Goal: Information Seeking & Learning: Learn about a topic

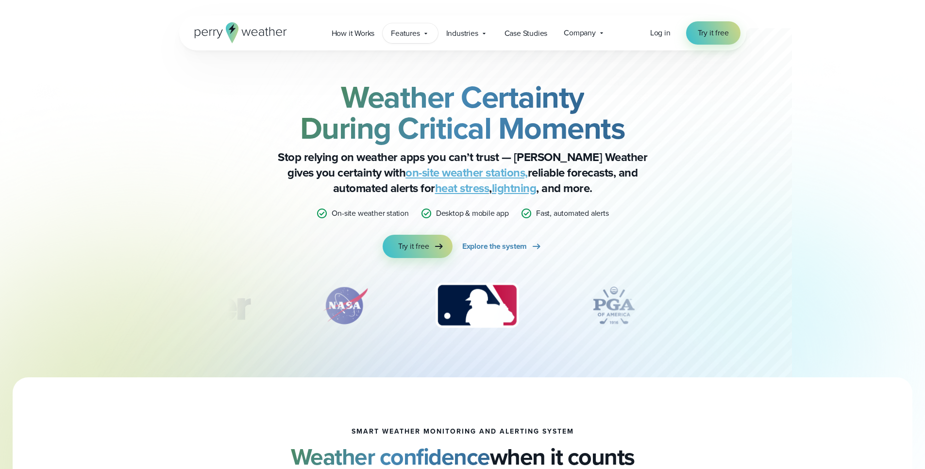
click at [414, 37] on span "Features" at bounding box center [405, 34] width 29 height 12
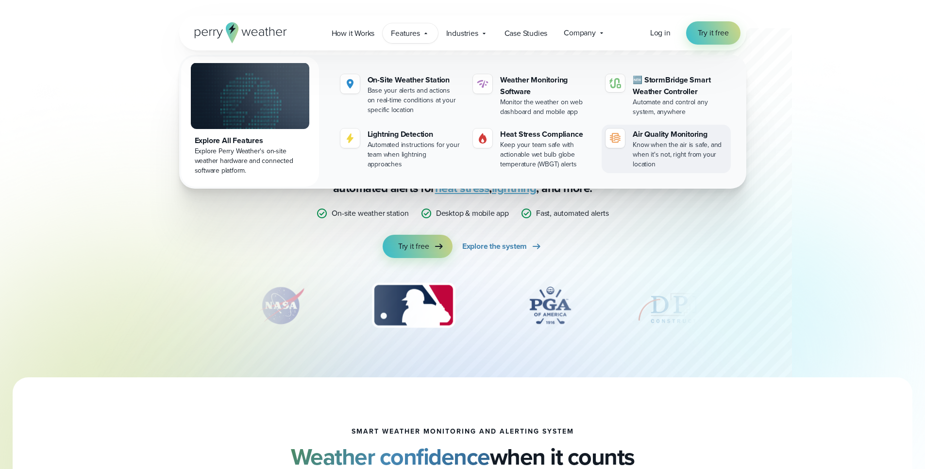
click at [651, 134] on div "Air Quality Monitoring" at bounding box center [680, 135] width 94 height 12
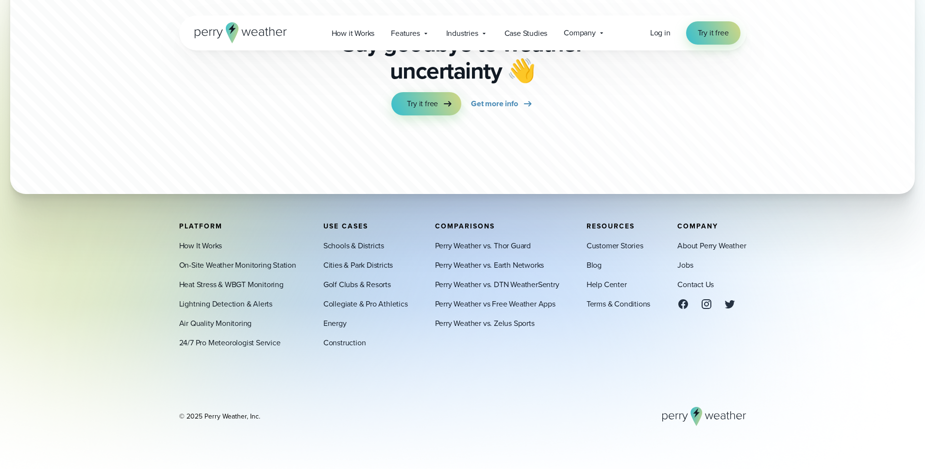
scroll to position [3214, 0]
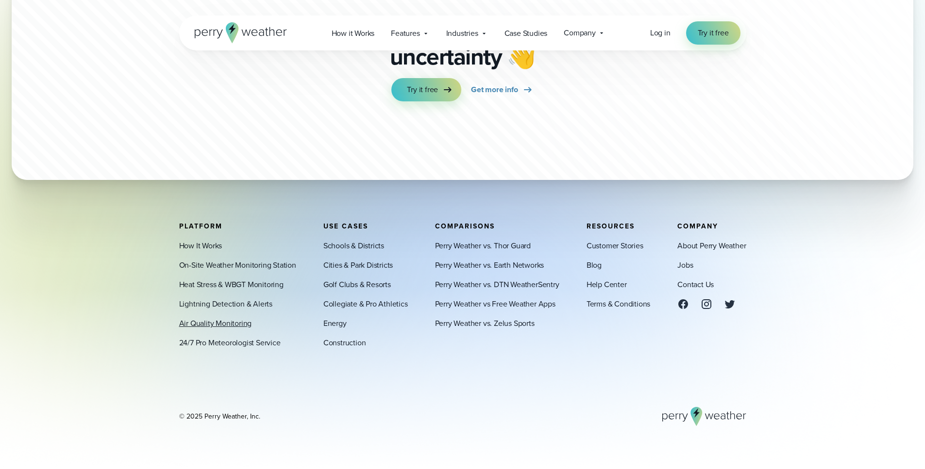
click at [234, 324] on link "Air Quality Monitoring" at bounding box center [215, 324] width 73 height 12
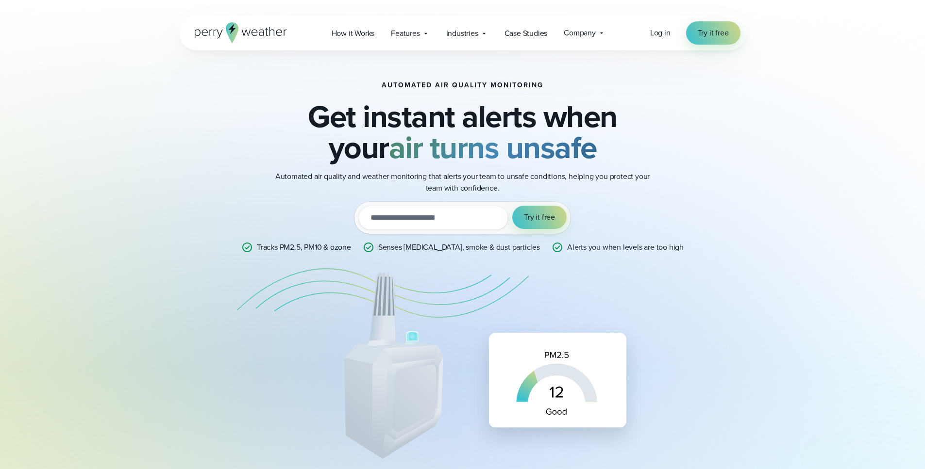
click at [337, 250] on p "Tracks PM2.5, PM10 & ozone" at bounding box center [304, 248] width 94 height 12
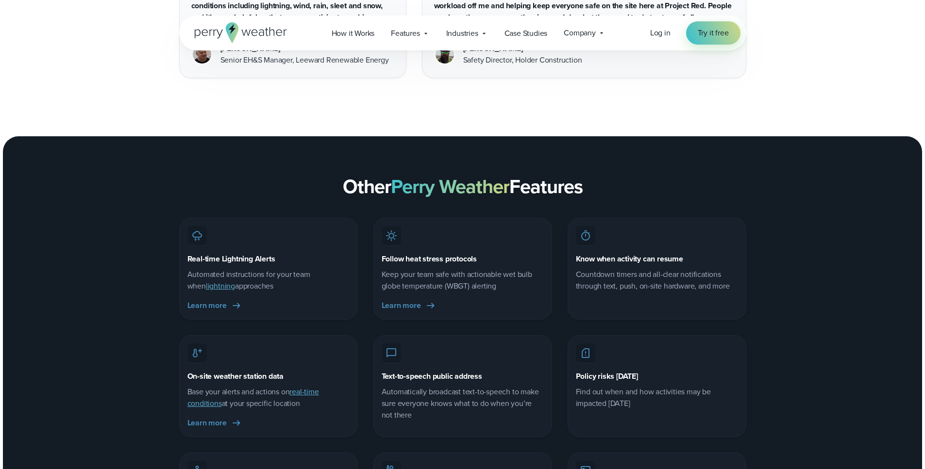
scroll to position [2462, 0]
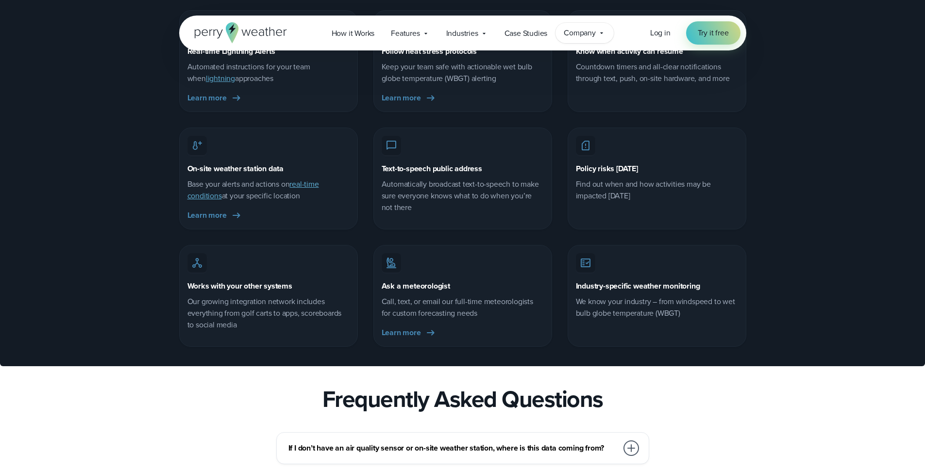
click at [582, 35] on span "Company" at bounding box center [580, 33] width 32 height 12
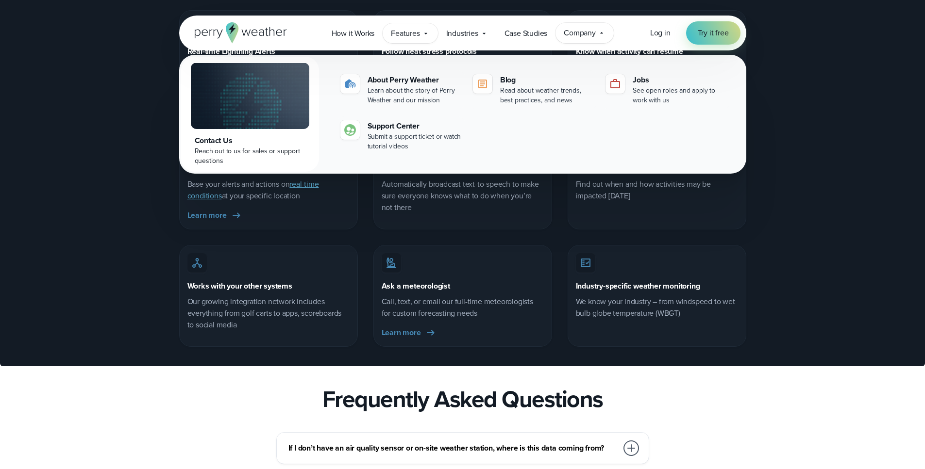
click at [412, 35] on span "Features" at bounding box center [405, 34] width 29 height 12
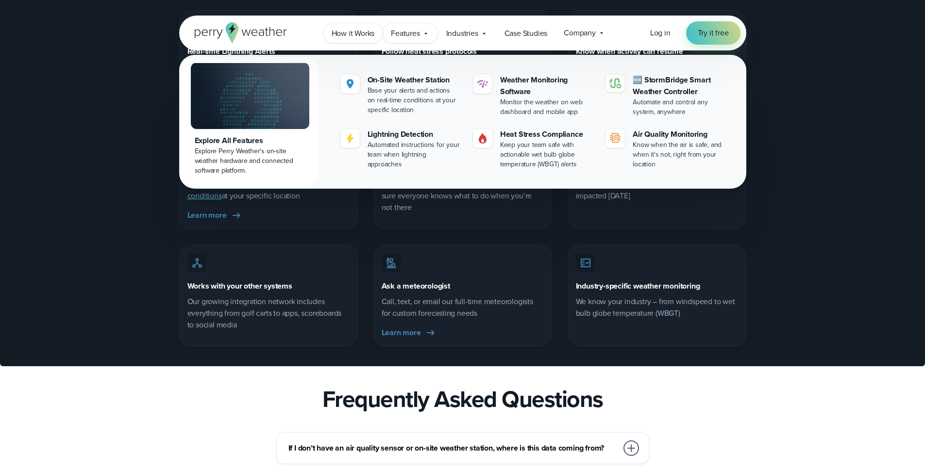
click at [352, 36] on span "How it Works" at bounding box center [353, 34] width 43 height 12
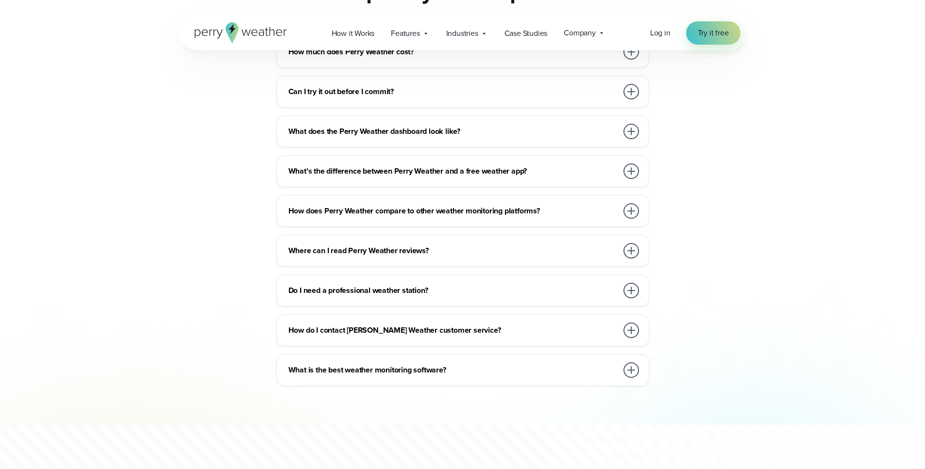
scroll to position [2653, 0]
